Goal: Check status: Check status

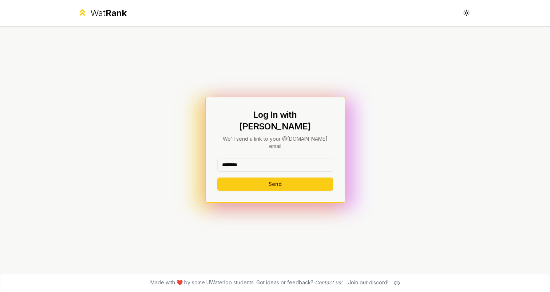
type input "********"
click at [275, 177] on button "Send" at bounding box center [275, 183] width 116 height 13
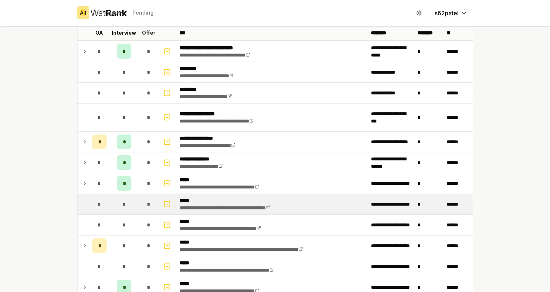
scroll to position [56, 0]
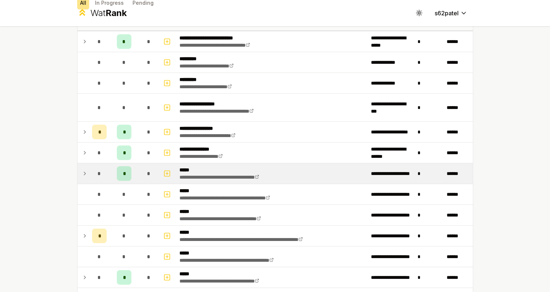
click at [146, 173] on div "*" at bounding box center [149, 173] width 15 height 15
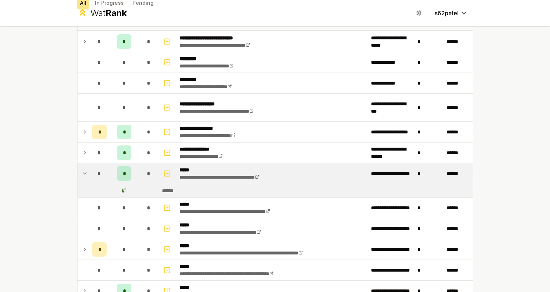
click at [146, 173] on div "*" at bounding box center [149, 173] width 15 height 15
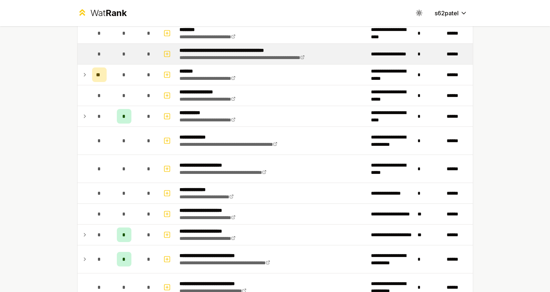
scroll to position [614, 0]
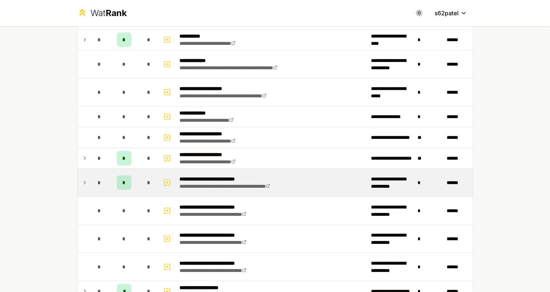
click at [93, 179] on div "*" at bounding box center [99, 182] width 15 height 15
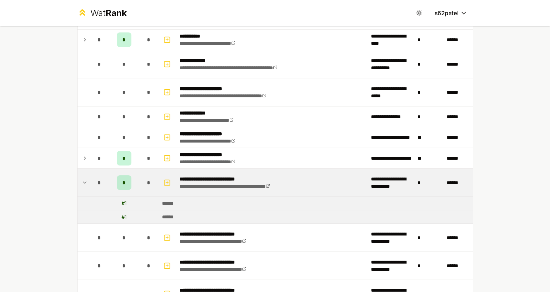
click at [93, 179] on div "*" at bounding box center [99, 182] width 15 height 15
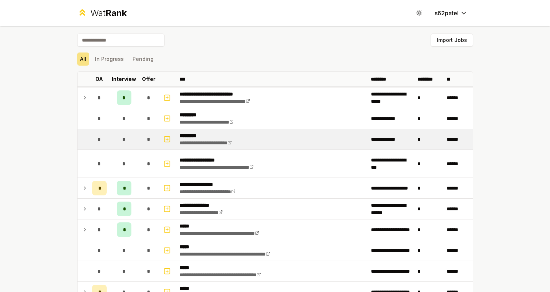
scroll to position [0, 0]
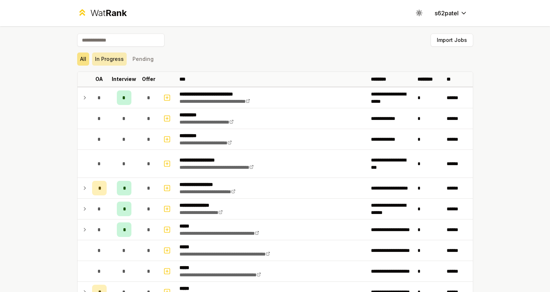
click at [118, 59] on button "In Progress" at bounding box center [109, 58] width 35 height 13
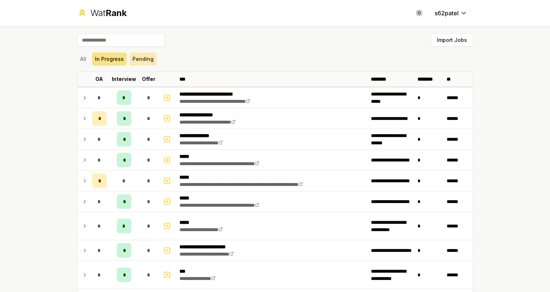
click at [137, 61] on button "Pending" at bounding box center [143, 58] width 27 height 13
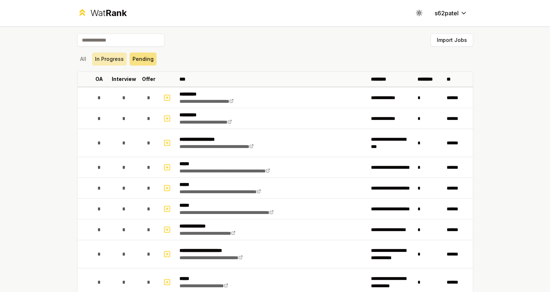
click at [109, 59] on button "In Progress" at bounding box center [109, 58] width 35 height 13
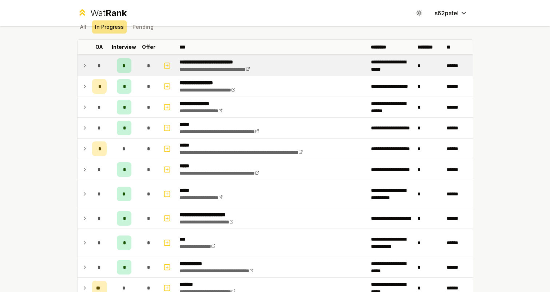
scroll to position [8, 0]
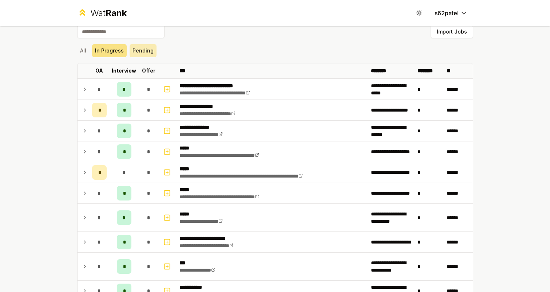
click at [137, 54] on button "Pending" at bounding box center [143, 50] width 27 height 13
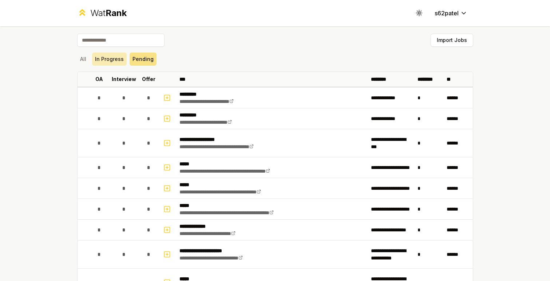
scroll to position [0, 0]
click at [112, 53] on button "In Progress" at bounding box center [109, 58] width 35 height 13
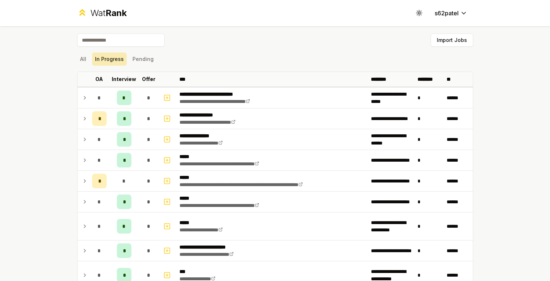
click at [112, 59] on button "In Progress" at bounding box center [109, 58] width 35 height 13
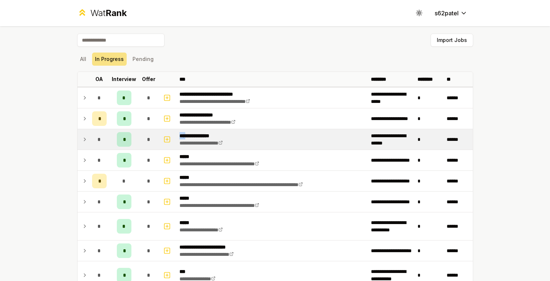
click at [89, 140] on td "*" at bounding box center [99, 139] width 20 height 20
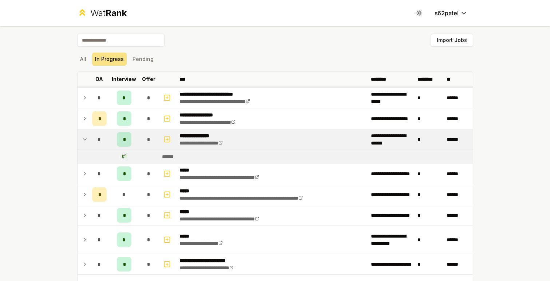
click at [123, 153] on div "# 1" at bounding box center [124, 156] width 5 height 7
click at [123, 142] on span "*" at bounding box center [124, 139] width 2 height 7
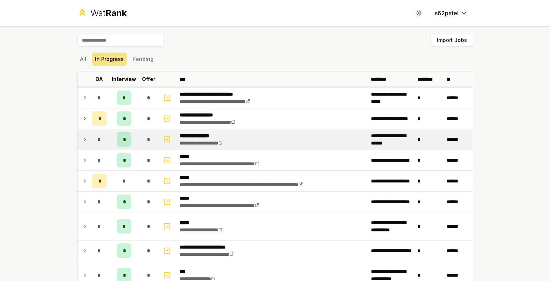
click at [123, 142] on span "*" at bounding box center [124, 139] width 2 height 7
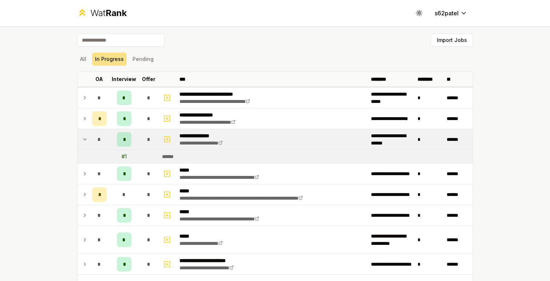
click at [126, 160] on td "# 1" at bounding box center [124, 156] width 29 height 13
drag, startPoint x: 126, startPoint y: 157, endPoint x: 121, endPoint y: 157, distance: 5.1
click at [122, 157] on div "# 1" at bounding box center [124, 156] width 5 height 7
click at [292, 130] on td "**********" at bounding box center [273, 139] width 192 height 20
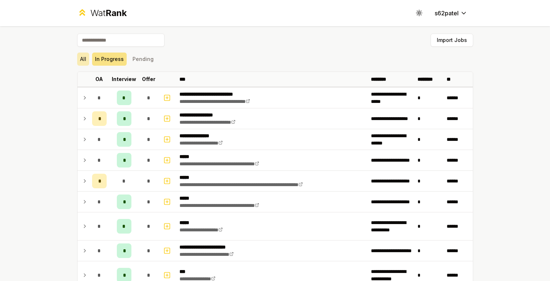
click at [88, 59] on button "All" at bounding box center [83, 58] width 12 height 13
